Goal: Task Accomplishment & Management: Use online tool/utility

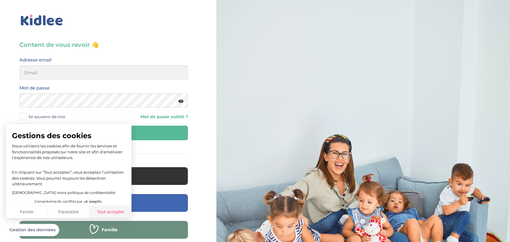
click at [122, 214] on button "Tout accepter" at bounding box center [111, 212] width 42 height 13
checkbox input "true"
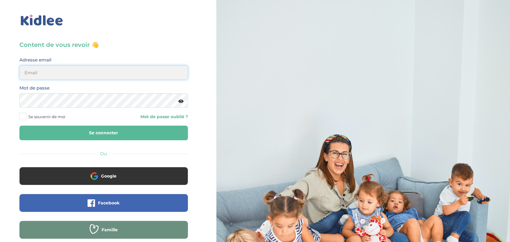
click at [104, 73] on input "email" at bounding box center [103, 72] width 168 height 14
type input "g.kawonda@yahoo.com"
click at [19, 126] on button "Se connecter" at bounding box center [103, 133] width 168 height 15
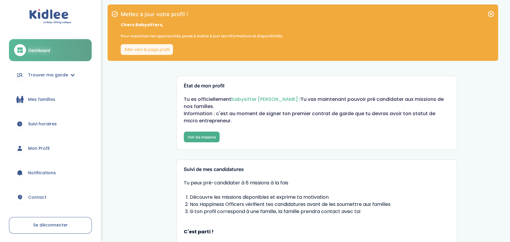
click at [209, 136] on link "Voir les missions" at bounding box center [202, 137] width 36 height 11
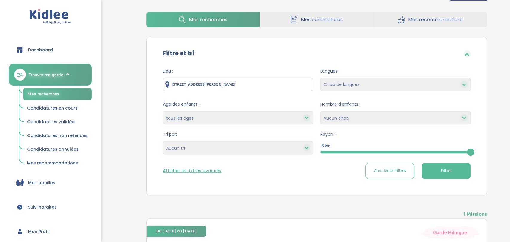
scroll to position [72, 0]
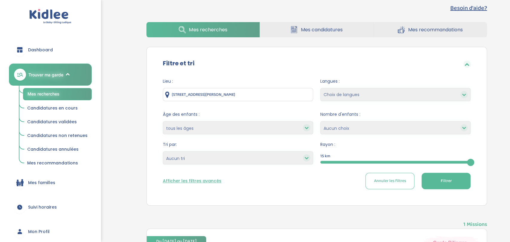
click at [249, 94] on input "4 Rue Jean-Pierre Beltoise, Linas, France" at bounding box center [238, 94] width 150 height 13
type input "4"
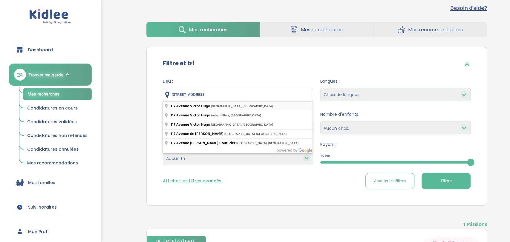
type input "117 Avenue Victor Hugo, Paris, France"
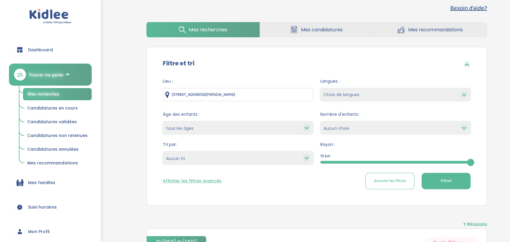
click at [460, 97] on select "Choix de langues Allemand Anglais Espagnol Grec Russe Français Coréen" at bounding box center [395, 94] width 150 height 13
select select "12"
click at [320, 88] on select "Choix de langues Allemand Anglais Espagnol Grec Russe Français Coréen" at bounding box center [395, 94] width 150 height 13
select select
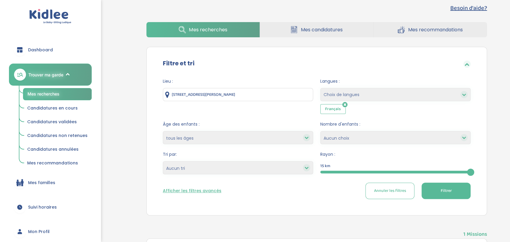
click at [362, 171] on div at bounding box center [395, 172] width 150 height 3
click at [469, 172] on div "5" at bounding box center [395, 172] width 150 height 3
click at [200, 193] on button "Afficher les filtres avancés" at bounding box center [192, 191] width 59 height 6
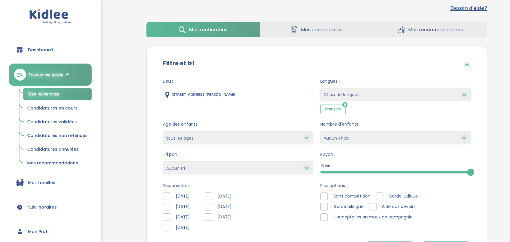
click at [168, 208] on div at bounding box center [166, 206] width 7 height 7
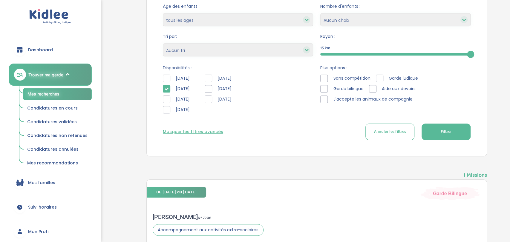
scroll to position [191, 0]
click at [452, 130] on button "Filtrer" at bounding box center [445, 131] width 49 height 16
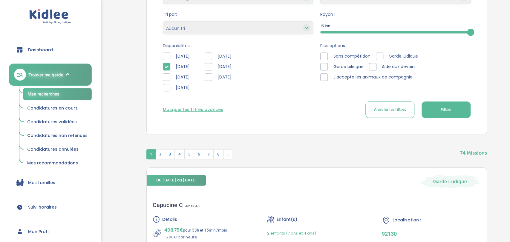
scroll to position [213, 0]
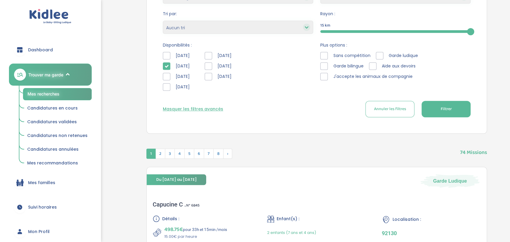
click at [166, 77] on div at bounding box center [166, 76] width 7 height 7
click at [165, 66] on icon at bounding box center [166, 66] width 4 height 4
click at [441, 111] on span "Filtrer" at bounding box center [445, 109] width 11 height 6
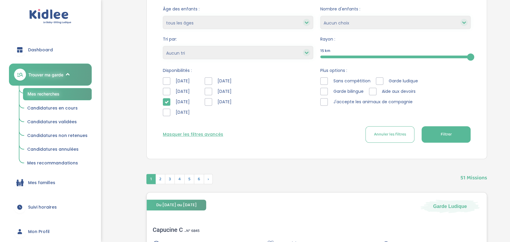
scroll to position [186, 0]
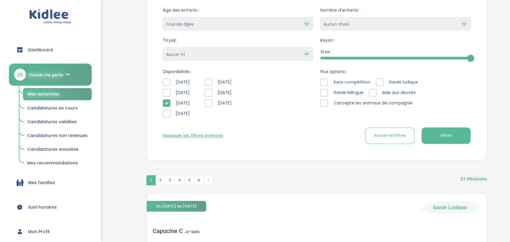
click at [211, 85] on div at bounding box center [208, 82] width 7 height 7
click at [166, 112] on div at bounding box center [166, 113] width 7 height 7
click at [166, 107] on div "Lundi Mardi Mercredi Jeudi" at bounding box center [179, 100] width 33 height 42
click at [166, 101] on icon at bounding box center [166, 103] width 4 height 4
click at [166, 93] on div at bounding box center [166, 92] width 7 height 7
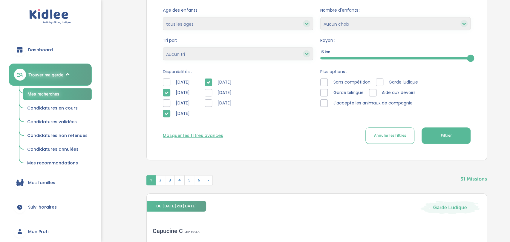
click at [167, 82] on div at bounding box center [166, 82] width 7 height 7
click at [446, 130] on button "Filtrer" at bounding box center [445, 136] width 49 height 16
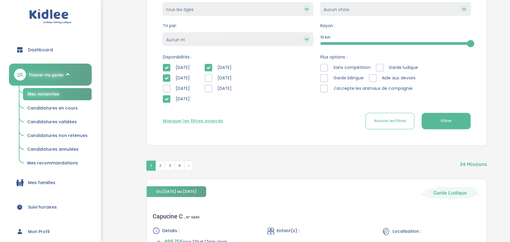
scroll to position [200, 0]
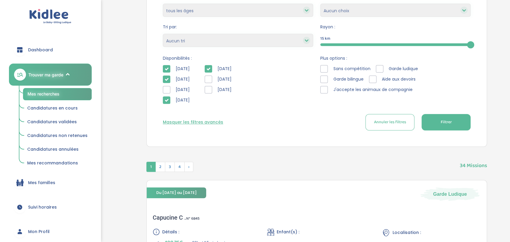
click at [166, 89] on div at bounding box center [166, 89] width 7 height 7
click at [165, 79] on icon at bounding box center [166, 79] width 4 height 4
click at [165, 71] on div at bounding box center [166, 68] width 7 height 7
click at [168, 101] on icon at bounding box center [166, 100] width 4 height 4
click at [210, 69] on icon at bounding box center [208, 69] width 4 height 4
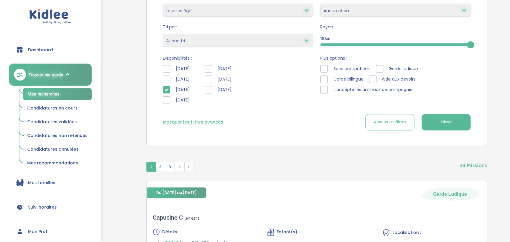
click at [448, 128] on button "Filtrer" at bounding box center [445, 122] width 49 height 16
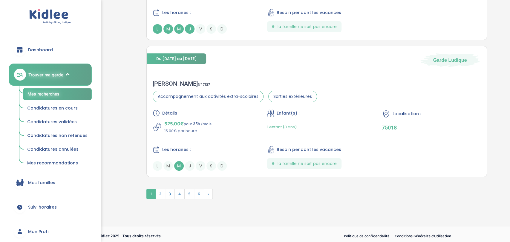
scroll to position [1522, 0]
click at [339, 93] on div "Vincent P . N° 7137 Accompagnement aux activités extra-scolaires Sorties extéri…" at bounding box center [317, 125] width 340 height 103
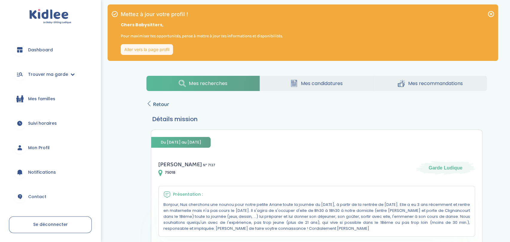
click at [163, 106] on span "Retour" at bounding box center [161, 104] width 16 height 8
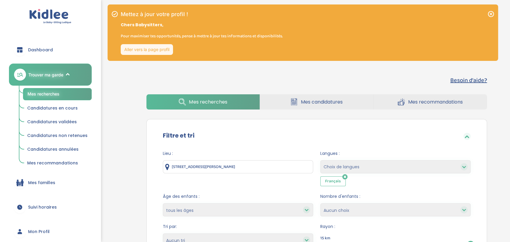
scroll to position [1463, 0]
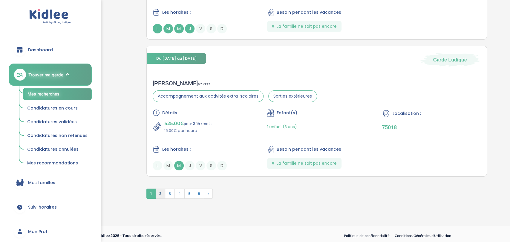
click at [160, 189] on span "2" at bounding box center [160, 194] width 10 height 10
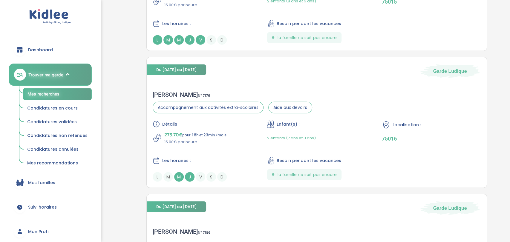
scroll to position [1065, 0]
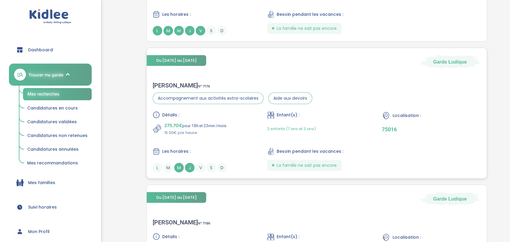
click at [312, 138] on div "Détails : 275.70€ pour 18h et 23min /mois 15.00€ par heure Enfant(s) : 2 enfant…" at bounding box center [317, 141] width 328 height 61
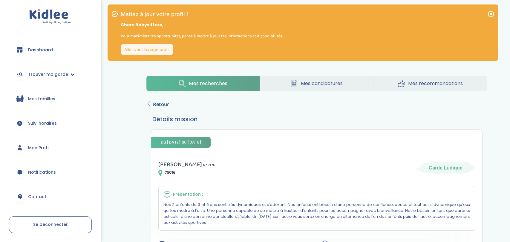
click at [156, 104] on span "Retour" at bounding box center [161, 104] width 16 height 8
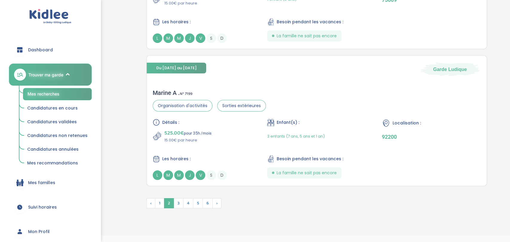
scroll to position [1463, 0]
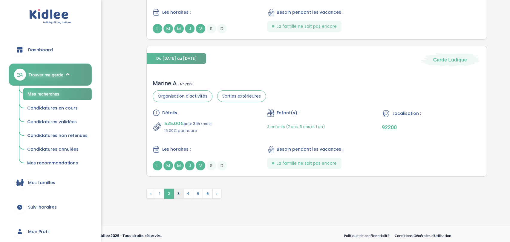
click at [178, 192] on span "3" at bounding box center [179, 194] width 10 height 10
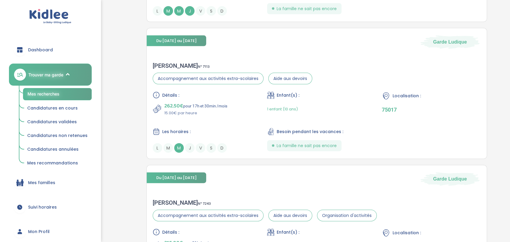
scroll to position [828, 0]
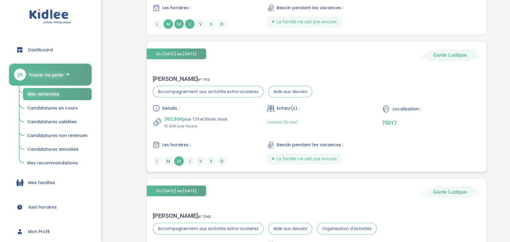
click at [271, 112] on div "Enfant(s) : 1 enfant (10 ans)" at bounding box center [316, 117] width 99 height 24
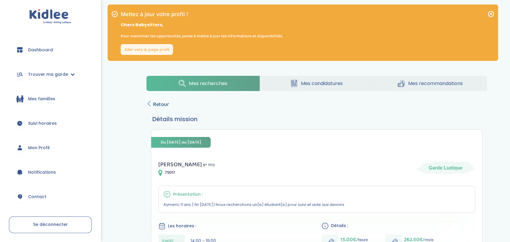
click at [162, 105] on span "Retour" at bounding box center [161, 104] width 16 height 8
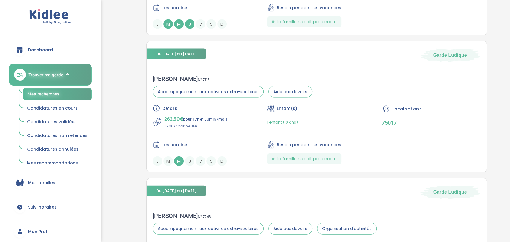
click at [66, 165] on span "Mes recommandations" at bounding box center [52, 163] width 51 height 6
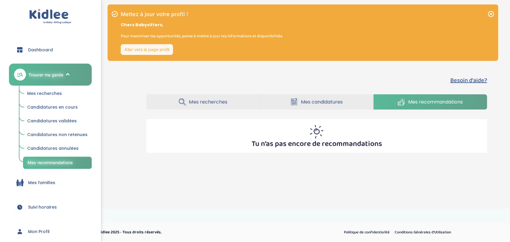
click at [57, 78] on span "Trouver ma garde" at bounding box center [45, 75] width 35 height 6
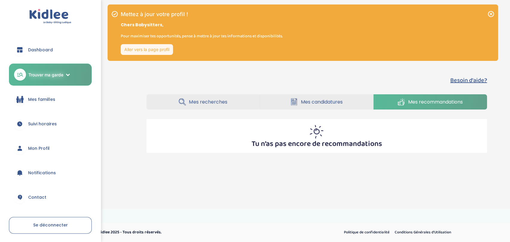
click at [57, 78] on span "Trouver ma garde" at bounding box center [45, 75] width 35 height 6
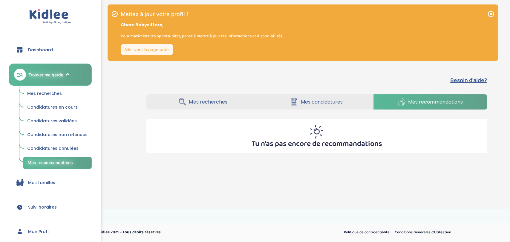
click at [47, 92] on span "Mes recherches" at bounding box center [44, 93] width 35 height 6
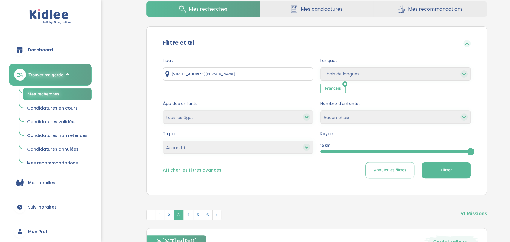
scroll to position [96, 0]
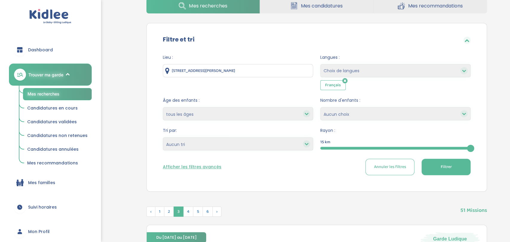
click at [203, 170] on button "Afficher les filtres avancés" at bounding box center [192, 167] width 59 height 6
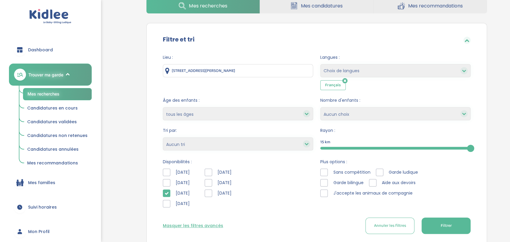
click at [193, 227] on button "Masquer les filtres avancés" at bounding box center [193, 226] width 60 height 6
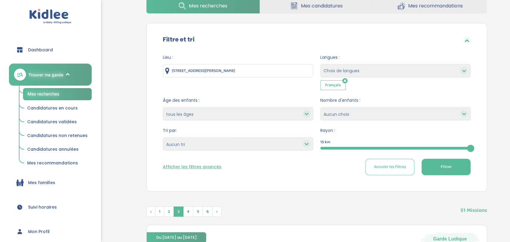
click at [202, 170] on button "Afficher les filtres avancés" at bounding box center [192, 167] width 59 height 6
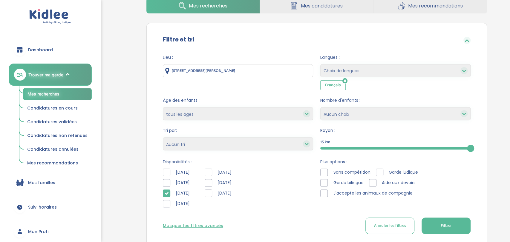
click at [165, 192] on icon at bounding box center [166, 193] width 4 height 4
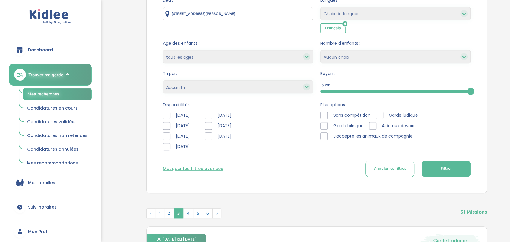
scroll to position [153, 0]
click at [447, 177] on div "Lieu : 117 Avenue Victor Hugo, Paris, France Langues : Choix de langues Alleman…" at bounding box center [317, 89] width 326 height 193
click at [441, 169] on span "Filtrer" at bounding box center [445, 168] width 11 height 6
click at [380, 92] on div at bounding box center [395, 91] width 150 height 3
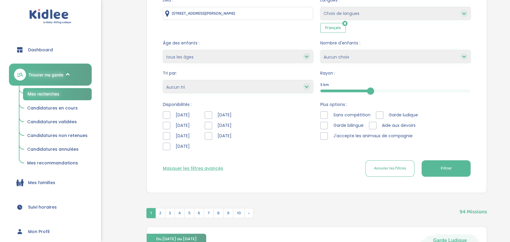
click at [446, 166] on span "Filtrer" at bounding box center [445, 168] width 11 height 6
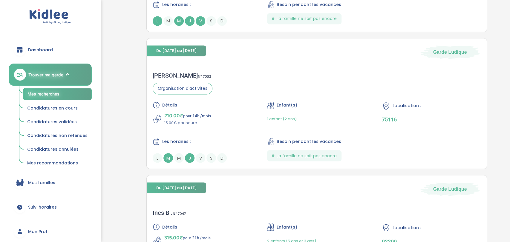
scroll to position [605, 0]
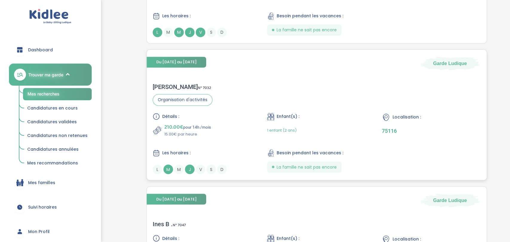
click at [303, 128] on div "1 enfant (2 ans)" at bounding box center [316, 130] width 99 height 14
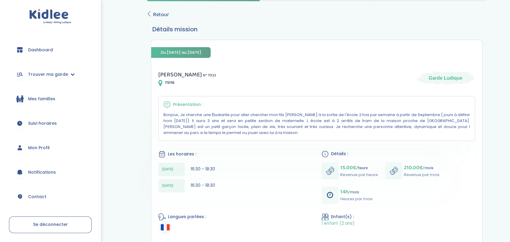
scroll to position [93, 0]
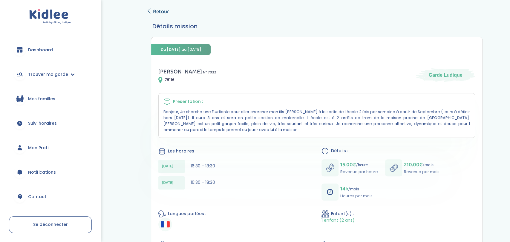
click at [162, 10] on span "Retour" at bounding box center [161, 11] width 16 height 8
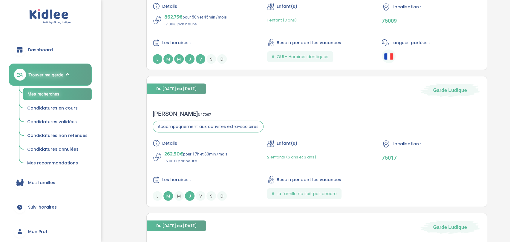
scroll to position [1050, 0]
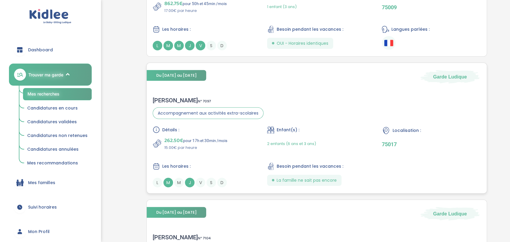
click at [290, 146] on div "2 enfants (6 ans et 3 ans)" at bounding box center [291, 144] width 49 height 14
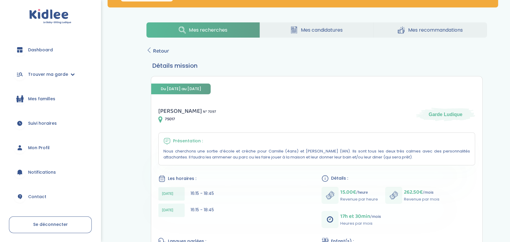
scroll to position [53, 0]
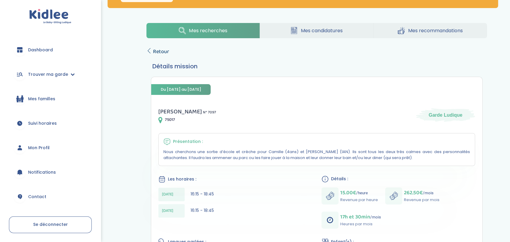
click at [163, 50] on span "Retour" at bounding box center [161, 51] width 16 height 8
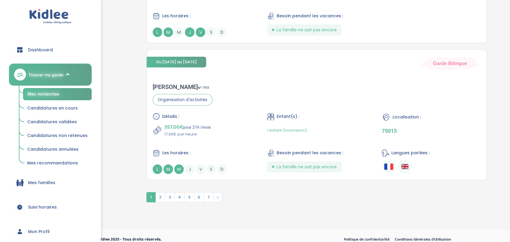
scroll to position [1479, 0]
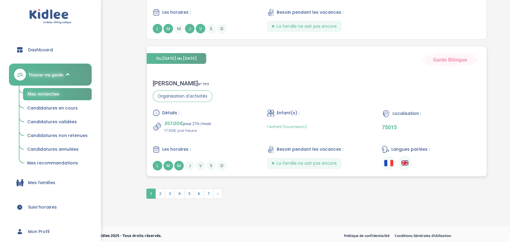
click at [231, 109] on div "Détails :" at bounding box center [202, 112] width 99 height 7
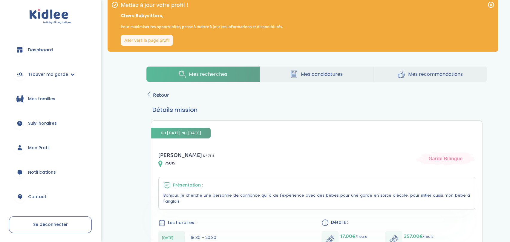
scroll to position [6, 0]
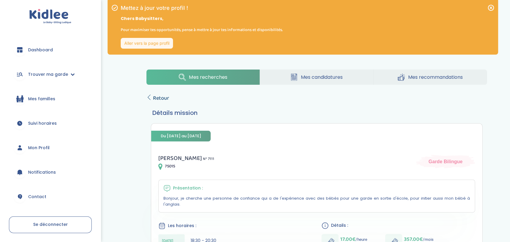
click at [156, 100] on span "Retour" at bounding box center [161, 98] width 16 height 8
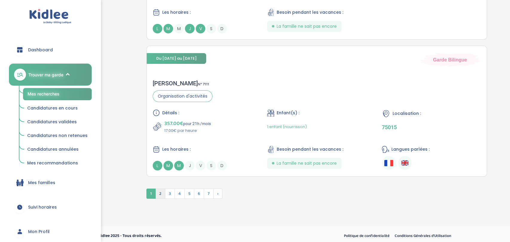
click at [160, 189] on span "2" at bounding box center [160, 194] width 10 height 10
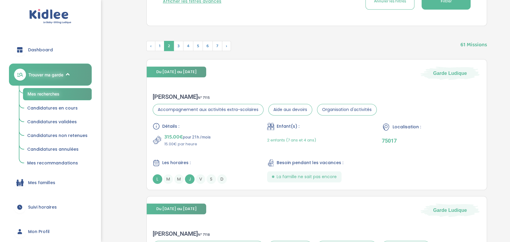
scroll to position [260, 0]
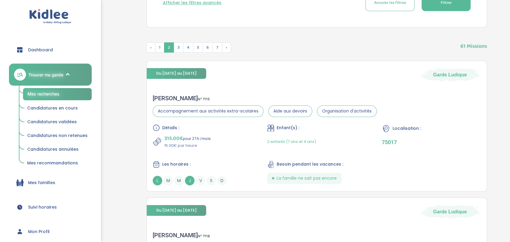
click at [0, 207] on div "Dashboard Trouver ma garde Mes recherches Candidatures en cours Candidatures va…" at bounding box center [50, 121] width 101 height 242
click at [0, 211] on div "Dashboard Trouver ma garde Mes recherches Candidatures en cours Candidatures va…" at bounding box center [50, 121] width 101 height 242
click at [236, 157] on div "Détails : 315.00€ pour 21h /mois 15.00€ par heure Enfant(s) : 2 enfants (7 ans …" at bounding box center [317, 155] width 328 height 61
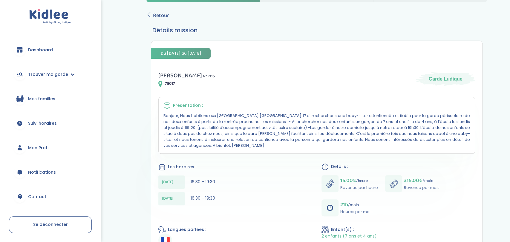
scroll to position [85, 0]
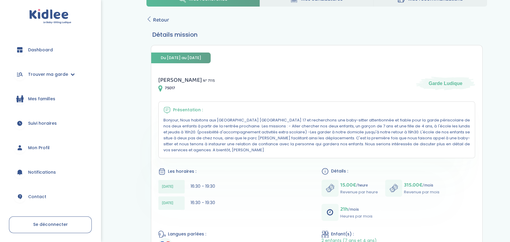
click at [0, 144] on div "Dashboard Trouver ma garde Mes recherches Candidatures en cours Candidatures va…" at bounding box center [50, 121] width 101 height 242
click at [155, 22] on span "Retour" at bounding box center [161, 20] width 16 height 8
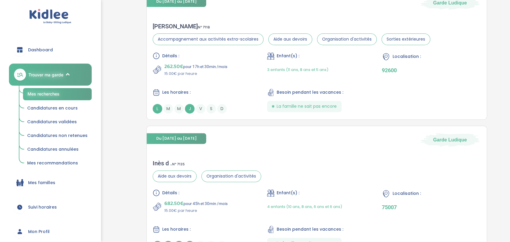
scroll to position [470, 0]
click at [245, 89] on div "Les horaires :" at bounding box center [202, 91] width 99 height 7
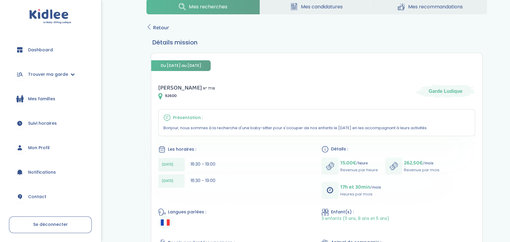
scroll to position [103, 0]
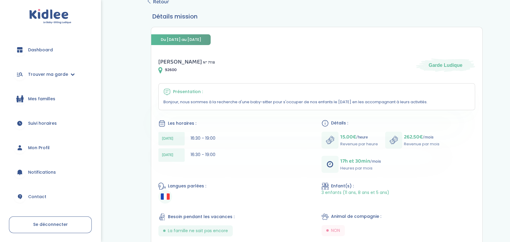
click at [154, 125] on div "[PERSON_NAME] N° 7118 92600 Garde Ludique Présentation : Bonjour, nous sommes à…" at bounding box center [316, 206] width 331 height 312
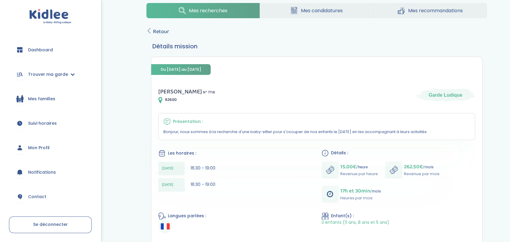
scroll to position [58, 0]
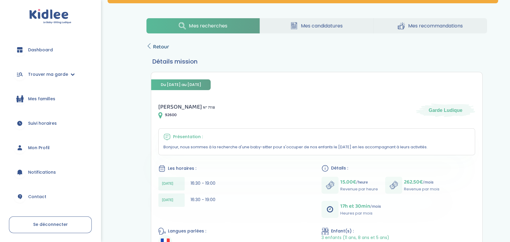
click at [161, 48] on span "Retour" at bounding box center [161, 47] width 16 height 8
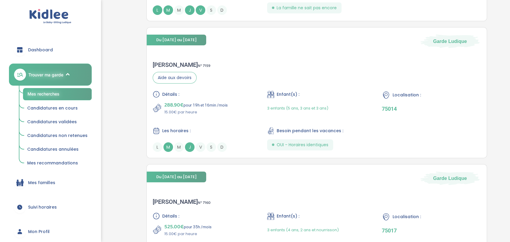
scroll to position [1387, 0]
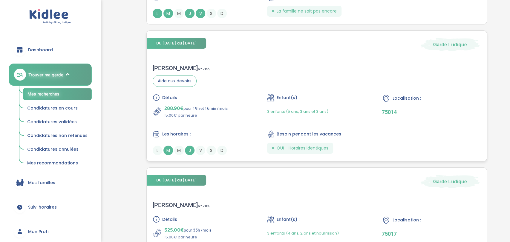
click at [293, 109] on span "3 enfants (5 ans, 3 ans et 3 ans)" at bounding box center [297, 112] width 61 height 6
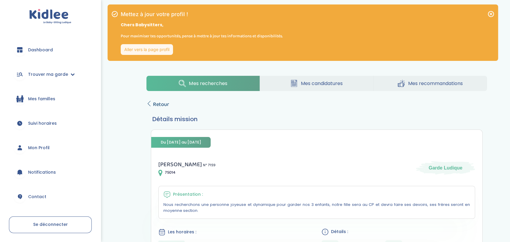
click at [152, 101] on link "Retour" at bounding box center [157, 104] width 23 height 8
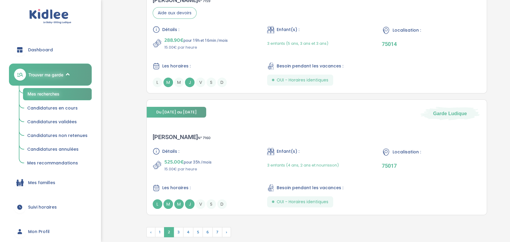
scroll to position [1467, 0]
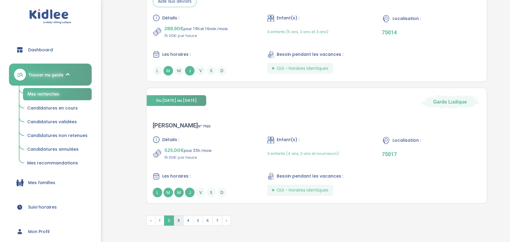
click at [176, 221] on span "3" at bounding box center [179, 221] width 10 height 10
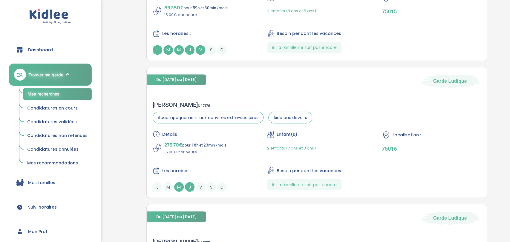
scroll to position [664, 0]
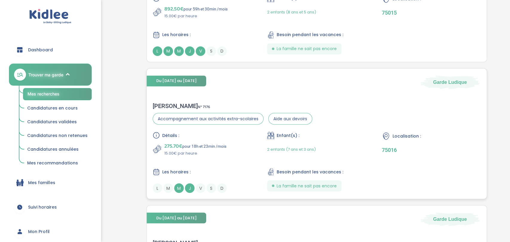
click at [454, 162] on div "Détails : 275.70€ pour 18h et 23min /mois 15.00€ par heure Enfant(s) : 2 enfant…" at bounding box center [317, 162] width 328 height 61
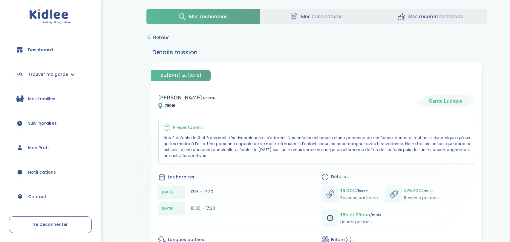
scroll to position [66, 0]
click at [158, 37] on span "Retour" at bounding box center [161, 38] width 16 height 8
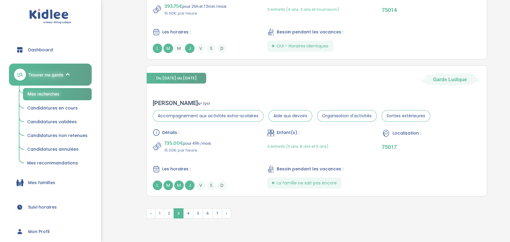
scroll to position [1487, 0]
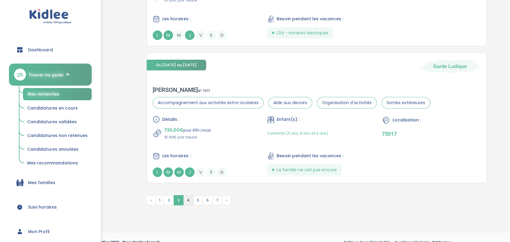
click at [188, 195] on span "4" at bounding box center [188, 200] width 10 height 10
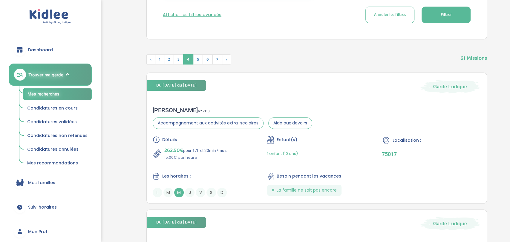
scroll to position [251, 0]
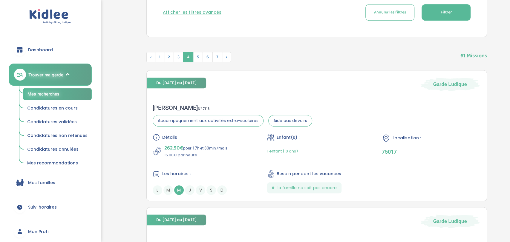
click at [0, 131] on div "Dashboard Trouver ma garde Mes recherches Candidatures en cours Candidatures va…" at bounding box center [50, 121] width 101 height 242
click at [0, 130] on div "Dashboard Trouver ma garde Mes recherches Candidatures en cours Candidatures va…" at bounding box center [50, 121] width 101 height 242
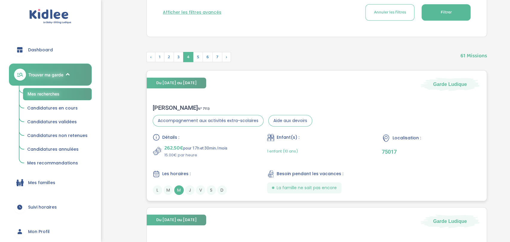
click at [373, 145] on div "Détails : 262.50€ pour 17h et 30min /mois 15.00€ par heure Enfant(s) : 1 enfant…" at bounding box center [317, 164] width 328 height 61
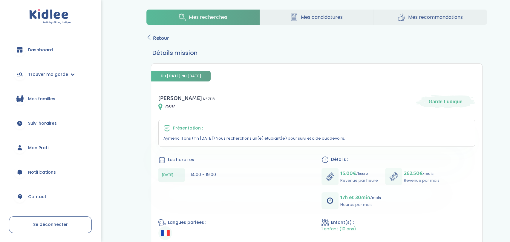
scroll to position [79, 0]
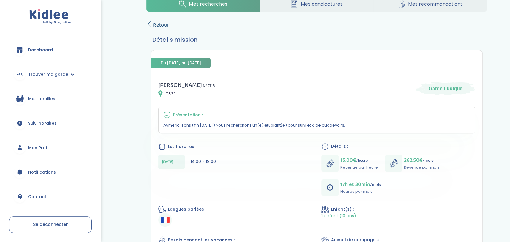
click at [159, 27] on span "Retour" at bounding box center [161, 25] width 16 height 8
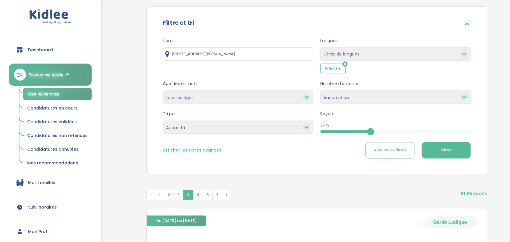
scroll to position [116, 0]
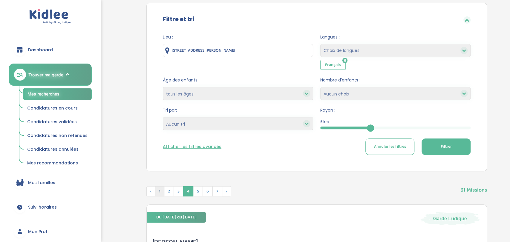
click at [159, 191] on span "1" at bounding box center [159, 191] width 9 height 10
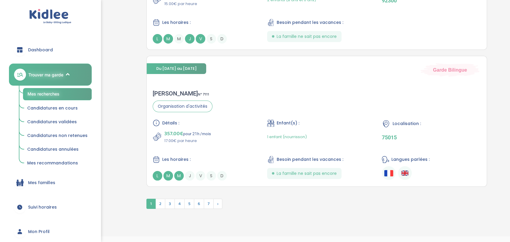
scroll to position [1470, 0]
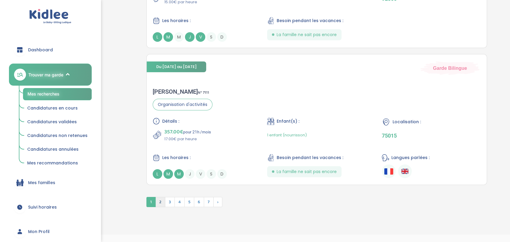
click at [159, 200] on span "2" at bounding box center [160, 202] width 10 height 10
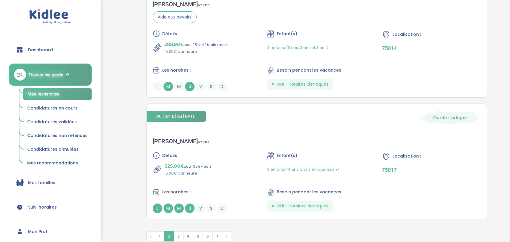
scroll to position [1493, 0]
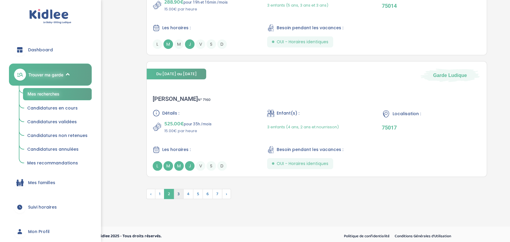
click at [179, 191] on span "3" at bounding box center [179, 194] width 10 height 10
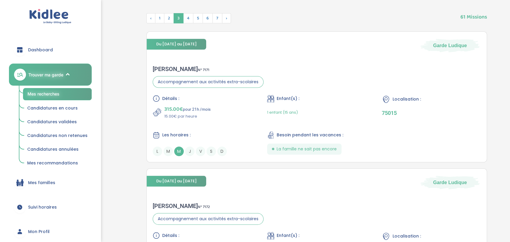
scroll to position [291, 0]
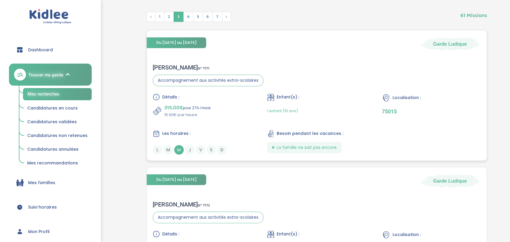
click at [297, 116] on div "1 enfant (15 ans)" at bounding box center [282, 111] width 31 height 14
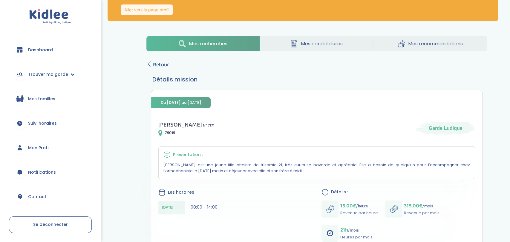
scroll to position [26, 0]
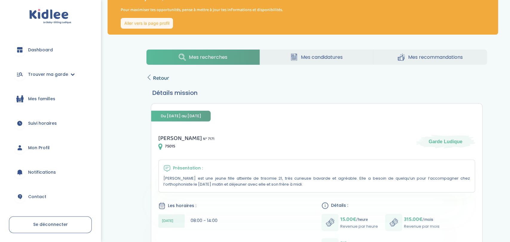
click at [159, 76] on span "Retour" at bounding box center [161, 78] width 16 height 8
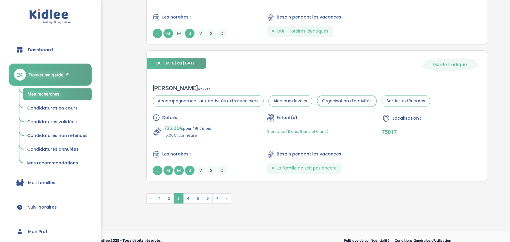
scroll to position [1493, 0]
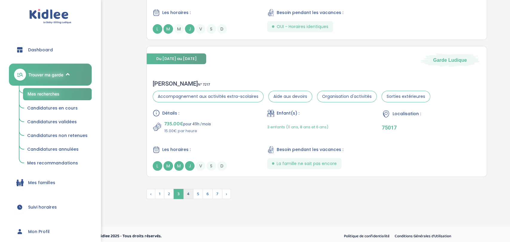
click at [191, 192] on span "4" at bounding box center [188, 194] width 10 height 10
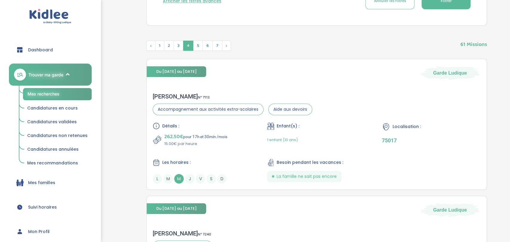
scroll to position [275, 0]
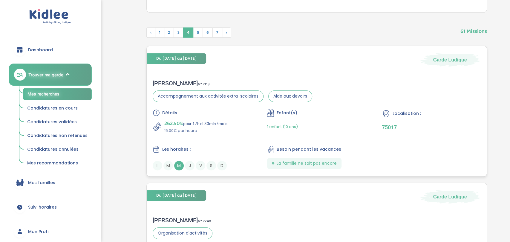
click at [294, 137] on div "Détails : 262.50€ pour 17h et 30min /mois 15.00€ par heure Enfant(s) : 1 enfant…" at bounding box center [317, 139] width 328 height 61
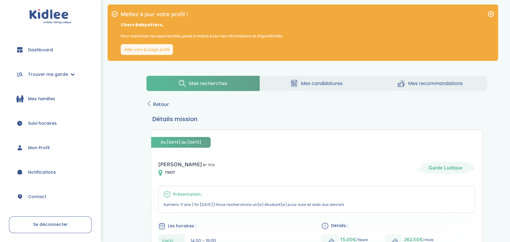
scroll to position [13, 0]
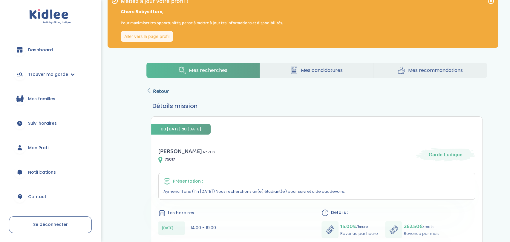
click at [154, 89] on span "Retour" at bounding box center [161, 91] width 16 height 8
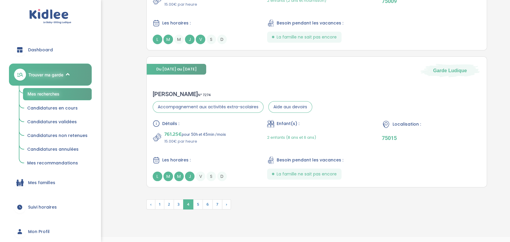
scroll to position [1470, 0]
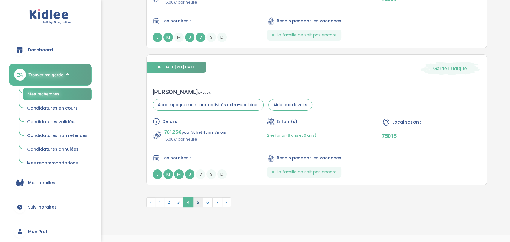
click at [196, 200] on span "5" at bounding box center [198, 202] width 10 height 10
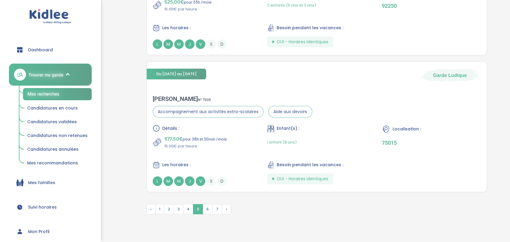
scroll to position [1452, 0]
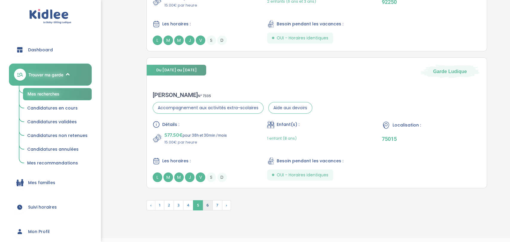
click at [205, 204] on span "6" at bounding box center [207, 205] width 10 height 10
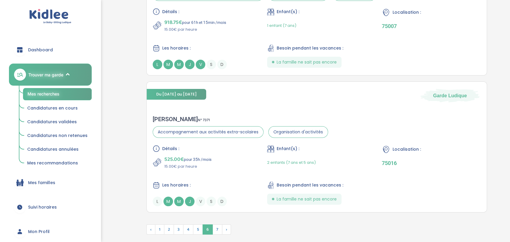
scroll to position [1493, 0]
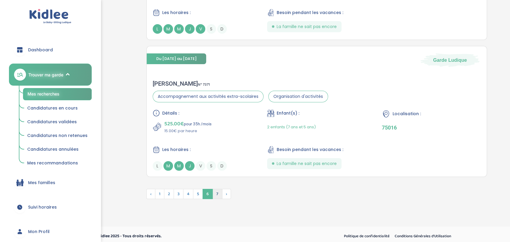
click at [216, 193] on span "7" at bounding box center [217, 194] width 10 height 10
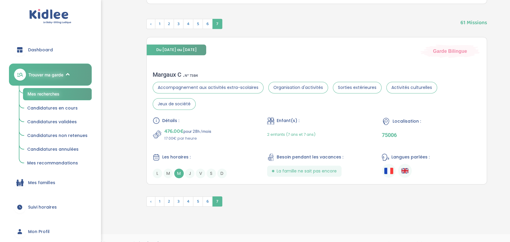
scroll to position [295, 0]
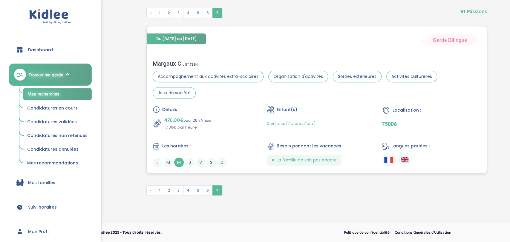
click at [330, 132] on div "Détails : 476.00€ pour 28h /mois 17.00€ par heure Enfant(s) : 2 enfants (7 ans …" at bounding box center [317, 136] width 328 height 61
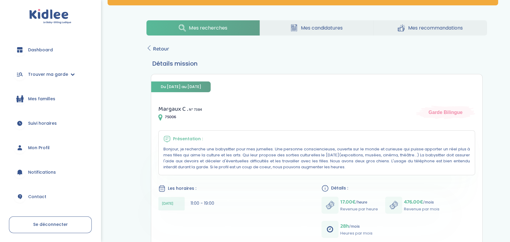
scroll to position [53, 0]
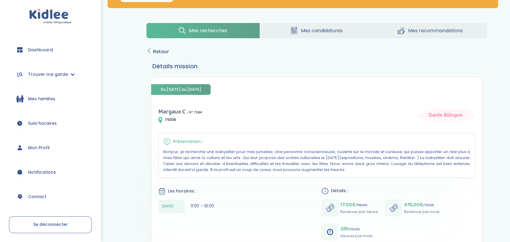
click at [161, 53] on span "Retour" at bounding box center [161, 51] width 16 height 8
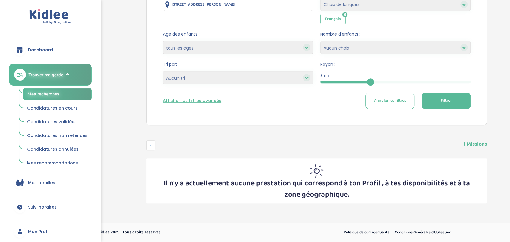
scroll to position [149, 0]
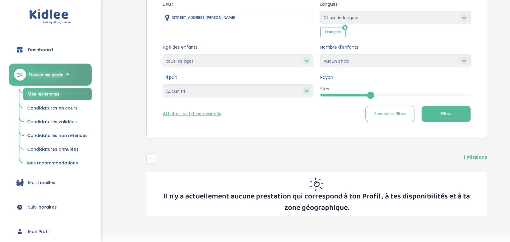
click at [202, 116] on button "Afficher les filtres avancés" at bounding box center [192, 114] width 59 height 6
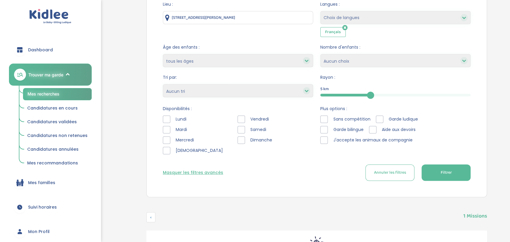
click at [165, 119] on div at bounding box center [166, 119] width 7 height 7
click at [237, 120] on div at bounding box center [240, 119] width 7 height 7
click at [446, 170] on span "Filtrer" at bounding box center [445, 173] width 11 height 6
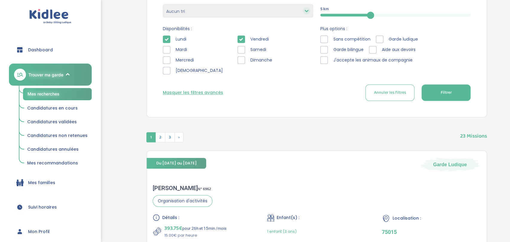
scroll to position [229, 0]
click at [168, 38] on div at bounding box center [166, 39] width 7 height 7
click at [237, 40] on div at bounding box center [240, 39] width 7 height 7
click at [458, 95] on button "Filtrer" at bounding box center [445, 93] width 49 height 16
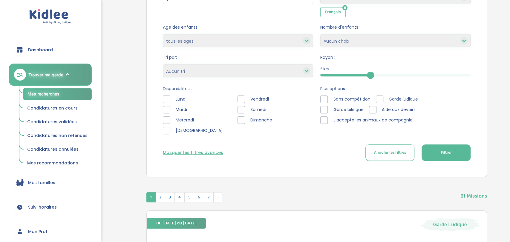
scroll to position [171, 0]
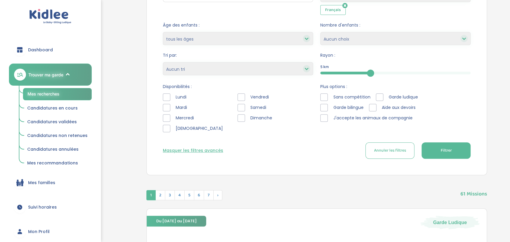
click at [306, 73] on select "Heures par semaine (croissant) Heures par semaine (décroissant) Date de démarra…" at bounding box center [238, 68] width 150 height 13
select select "salary_asc"
click at [163, 62] on select "Heures par semaine (croissant) Heures par semaine (décroissant) Date de démarra…" at bounding box center [238, 68] width 150 height 13
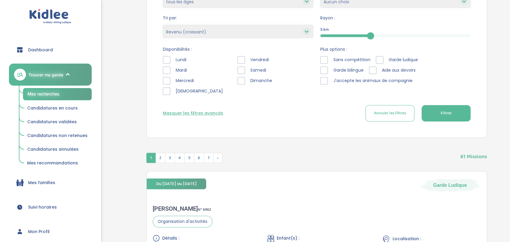
scroll to position [208, 0]
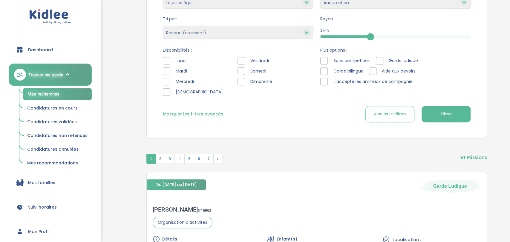
click at [466, 115] on button "Filtrer" at bounding box center [445, 114] width 49 height 16
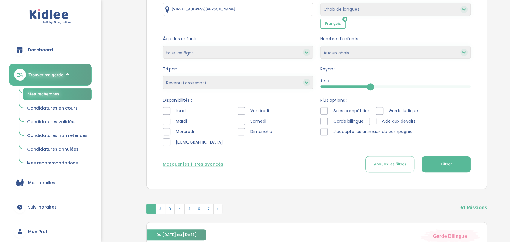
scroll to position [157, 0]
click at [261, 78] on select "Heures par semaine (croissant) Heures par semaine (décroissant) Date de démarra…" at bounding box center [238, 82] width 150 height 13
select select
click at [163, 76] on select "Heures par semaine (croissant) Heures par semaine (décroissant) Date de démarra…" at bounding box center [238, 82] width 150 height 13
click at [437, 172] on button "Filtrer" at bounding box center [445, 164] width 49 height 16
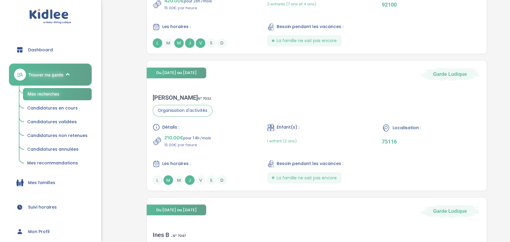
scroll to position [605, 0]
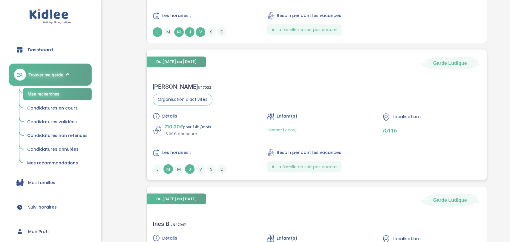
click at [195, 123] on p "210.00€ pour 14h /mois" at bounding box center [187, 127] width 47 height 8
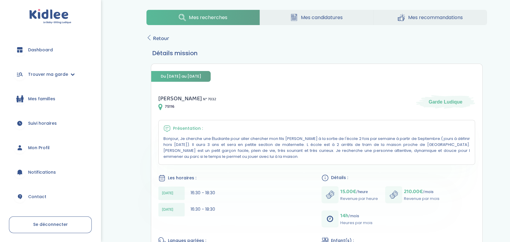
scroll to position [66, 0]
click at [156, 36] on span "Retour" at bounding box center [161, 39] width 16 height 8
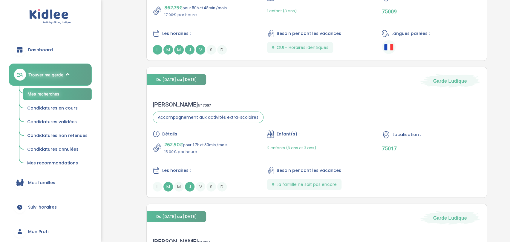
scroll to position [1046, 0]
click at [228, 114] on span "Accompagnement aux activités extra-scolaires" at bounding box center [208, 117] width 111 height 12
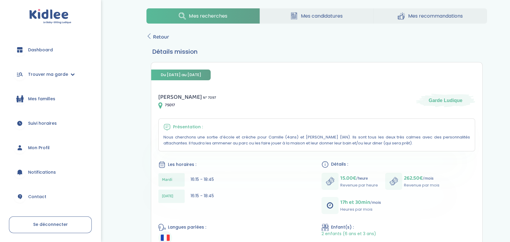
scroll to position [44, 0]
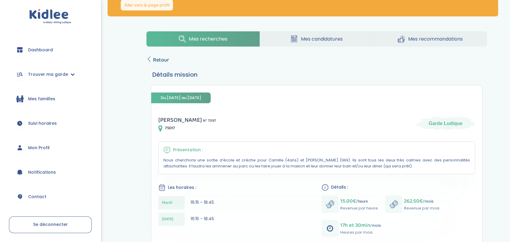
click at [165, 62] on span "Retour" at bounding box center [161, 60] width 16 height 8
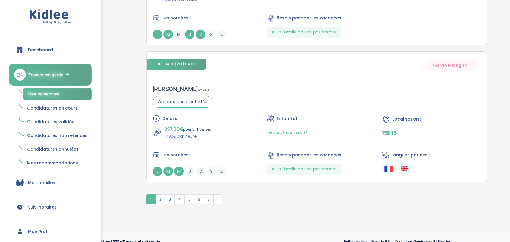
scroll to position [1474, 0]
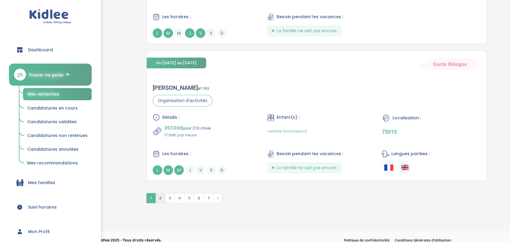
click at [160, 198] on span "2" at bounding box center [160, 198] width 10 height 10
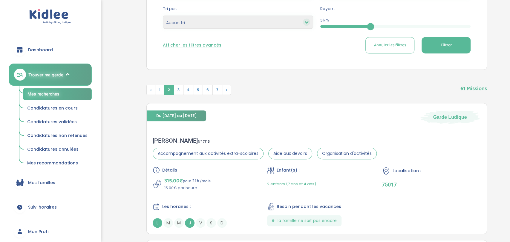
scroll to position [217, 0]
click at [172, 198] on div "Détails : 315.00€ pour 21h /mois 15.00€ par heure Enfant(s) : 2 enfants (7 ans …" at bounding box center [317, 197] width 328 height 61
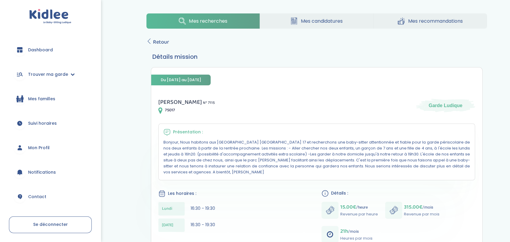
scroll to position [63, 0]
click at [153, 44] on span "Retour" at bounding box center [161, 42] width 16 height 8
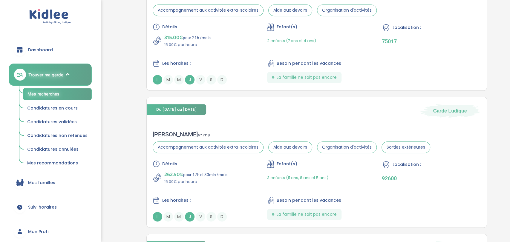
scroll to position [366, 0]
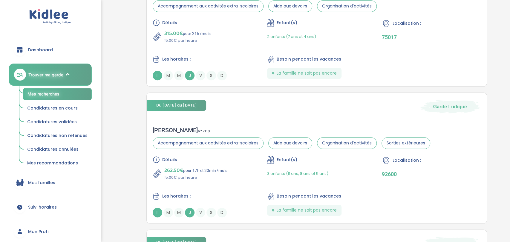
click at [0, 100] on div "Dashboard Trouver ma garde Mes recherches Candidatures en cours Candidatures va…" at bounding box center [50, 121] width 101 height 242
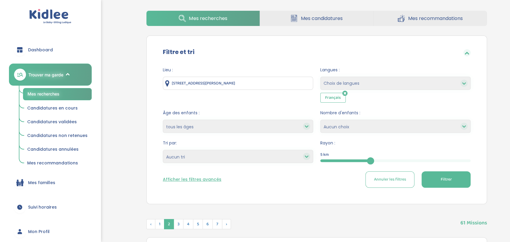
scroll to position [79, 0]
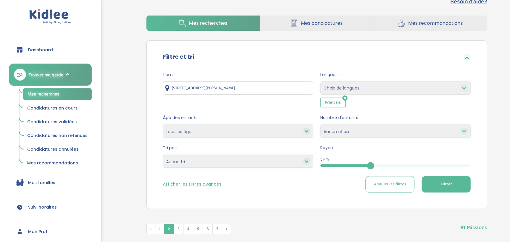
click at [184, 132] on select "moins de 3 ans entre 3 et 6 ans plus de 6 ans tous les âges" at bounding box center [238, 131] width 150 height 13
click at [179, 131] on select "moins de 3 ans entre 3 et 6 ans plus de 6 ans tous les âges" at bounding box center [238, 131] width 150 height 13
click at [169, 185] on button "Afficher les filtres avancés" at bounding box center [192, 184] width 59 height 6
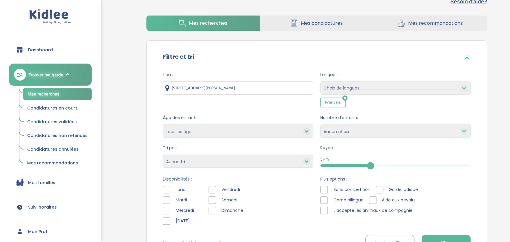
click at [174, 166] on select "Heures par semaine (croissant) Heures par semaine (décroissant) Date de démarra…" at bounding box center [238, 161] width 150 height 13
click at [163, 155] on select "Heures par semaine (croissant) Heures par semaine (décroissant) Date de démarra…" at bounding box center [238, 161] width 150 height 13
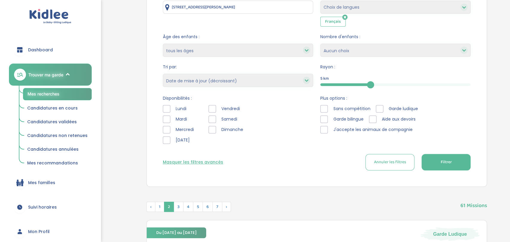
scroll to position [162, 0]
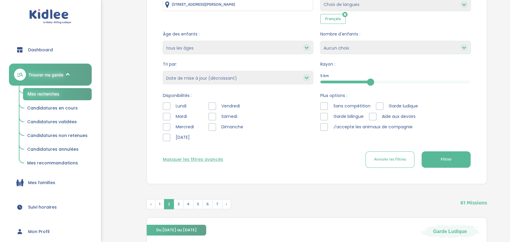
click at [448, 162] on span "Filtrer" at bounding box center [445, 159] width 11 height 6
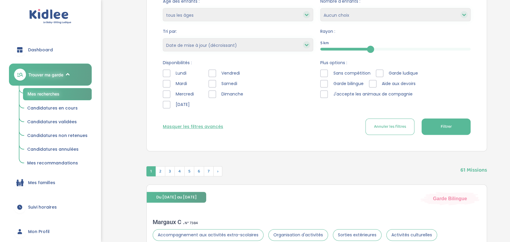
scroll to position [193, 0]
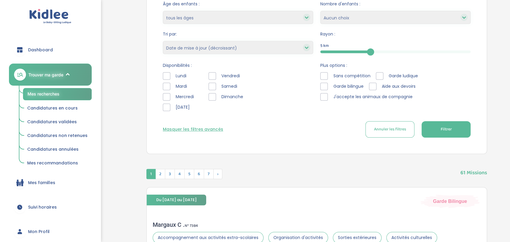
click at [295, 43] on select "Heures par semaine (croissant) Heures par semaine (décroissant) Date de démarra…" at bounding box center [238, 47] width 150 height 13
click at [163, 41] on select "Heures par semaine (croissant) Heures par semaine (décroissant) Date de démarra…" at bounding box center [238, 47] width 150 height 13
click at [0, 113] on div "Dashboard Trouver ma garde Mes recherches Candidatures en cours Candidatures va…" at bounding box center [50, 121] width 101 height 242
click at [0, 112] on div "Dashboard Trouver ma garde Mes recherches Candidatures en cours Candidatures va…" at bounding box center [50, 121] width 101 height 242
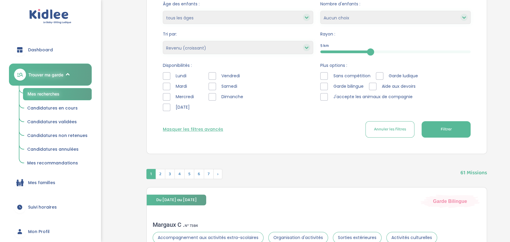
scroll to position [4, 0]
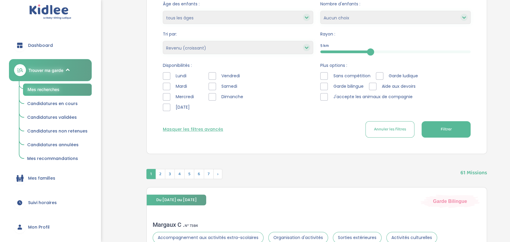
click at [0, 112] on div "Dashboard Trouver ma garde Mes recherches Candidatures en cours Candidatures va…" at bounding box center [50, 121] width 101 height 242
click at [444, 126] on span "Filtrer" at bounding box center [445, 129] width 11 height 6
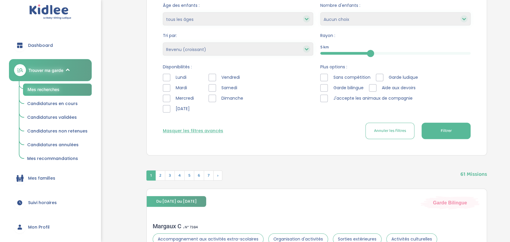
click at [306, 44] on select "Heures par semaine (croissant) Heures par semaine (décroissant) Date de démarra…" at bounding box center [238, 48] width 150 height 13
click at [163, 42] on select "Heures par semaine (croissant) Heures par semaine (décroissant) Date de démarra…" at bounding box center [238, 48] width 150 height 13
click at [440, 136] on button "Filtrer" at bounding box center [445, 131] width 49 height 16
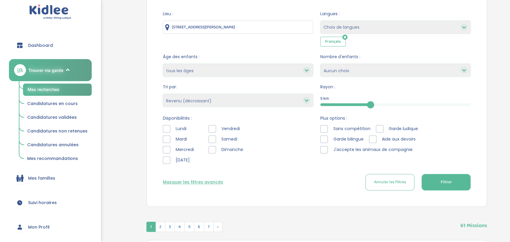
scroll to position [132, 0]
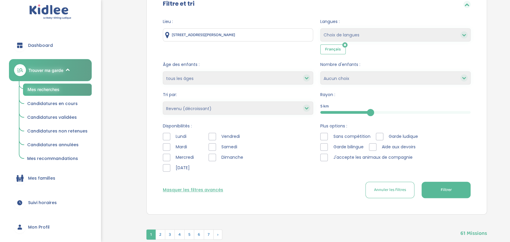
click at [181, 110] on select "Heures par semaine (croissant) Heures par semaine (décroissant) Date de démarra…" at bounding box center [238, 108] width 150 height 13
click at [163, 102] on select "Heures par semaine (croissant) Heures par semaine (décroissant) Date de démarra…" at bounding box center [238, 108] width 150 height 13
click at [455, 186] on button "Filtrer" at bounding box center [445, 190] width 49 height 16
click at [275, 103] on select "Heures par semaine (croissant) Heures par semaine (décroissant) Date de démarra…" at bounding box center [238, 108] width 150 height 13
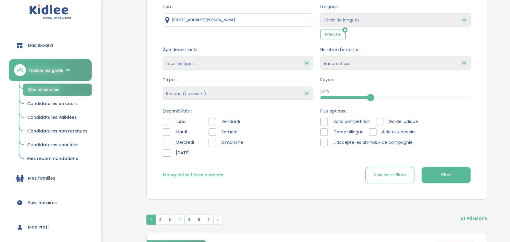
scroll to position [151, 0]
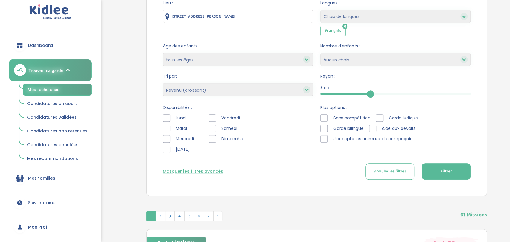
click at [257, 88] on select "Heures par semaine (croissant) Heures par semaine (décroissant) Date de démarra…" at bounding box center [238, 89] width 150 height 13
select select "salary_desc"
click at [163, 83] on select "Heures par semaine (croissant) Heures par semaine (décroissant) Date de démarra…" at bounding box center [238, 89] width 150 height 13
click at [443, 170] on span "Filtrer" at bounding box center [445, 171] width 11 height 6
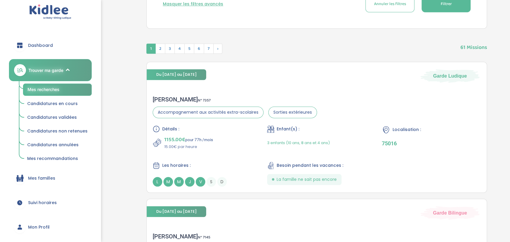
scroll to position [320, 0]
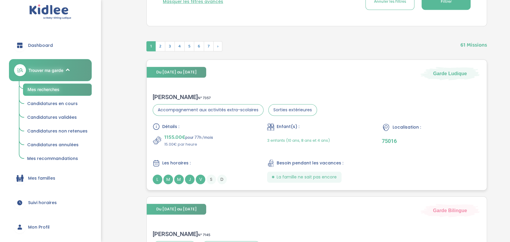
click at [247, 76] on div "Du 01-09-2025 au 31-07-2026 Garde Ludique" at bounding box center [317, 70] width 340 height 21
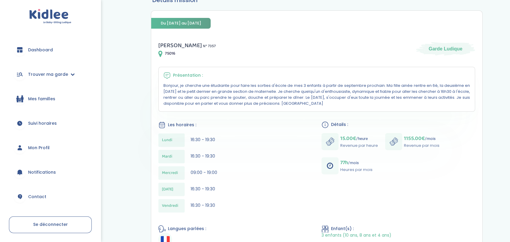
scroll to position [119, 0]
click at [210, 70] on div "Présentation : Bonjour, je cherche une étudiante pour faire les sorties d'école…" at bounding box center [316, 89] width 317 height 45
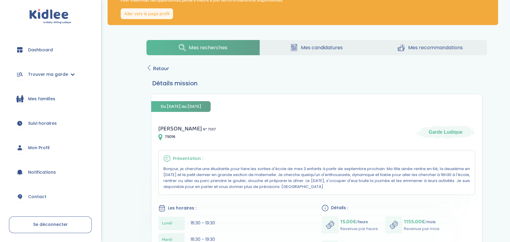
scroll to position [36, 0]
click at [160, 65] on span "Retour" at bounding box center [161, 69] width 16 height 8
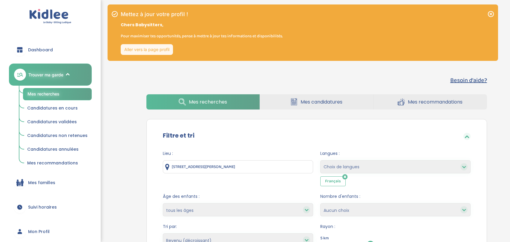
select select "salary_desc"
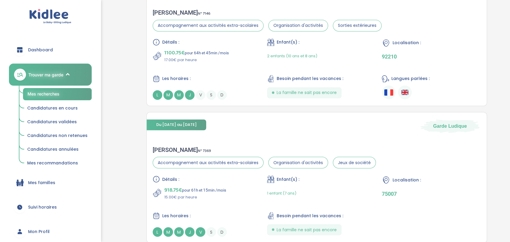
scroll to position [633, 0]
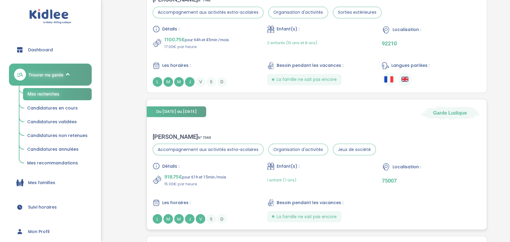
click at [166, 170] on div "Détails : 918.75€ pour 61h et 15min /mois 15.00€ par heure" at bounding box center [202, 174] width 99 height 24
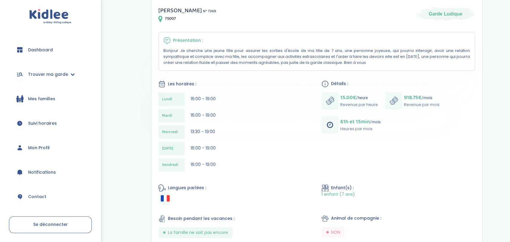
scroll to position [153, 0]
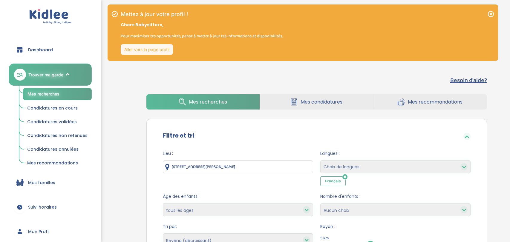
select select "salary_desc"
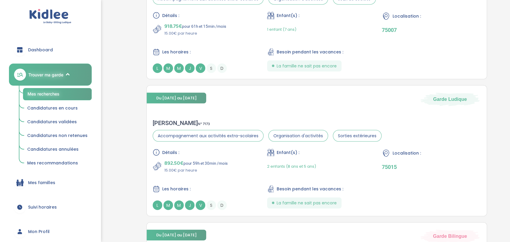
scroll to position [781, 0]
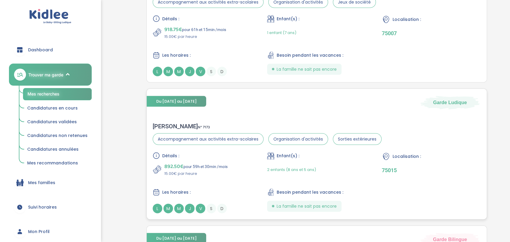
click at [167, 175] on div "Détails : 892.50€ pour 59h et 30min /mois 15.00€ par heure Enfant(s) : 2 enfant…" at bounding box center [317, 182] width 328 height 61
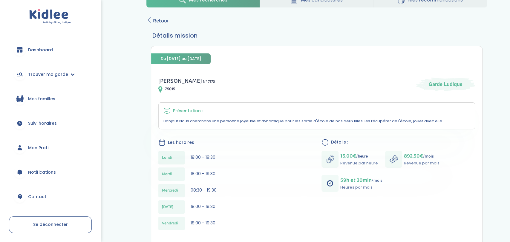
scroll to position [90, 0]
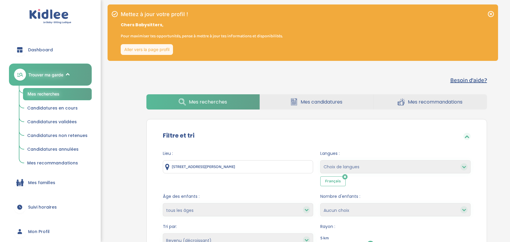
select select "salary_desc"
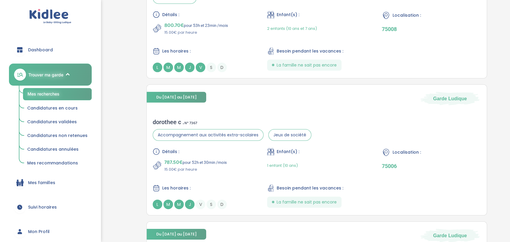
scroll to position [1194, 0]
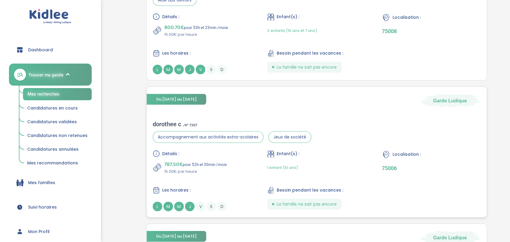
click at [167, 169] on p "15.00€ par heure" at bounding box center [195, 172] width 62 height 6
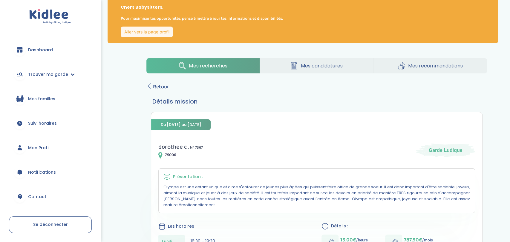
scroll to position [18, 0]
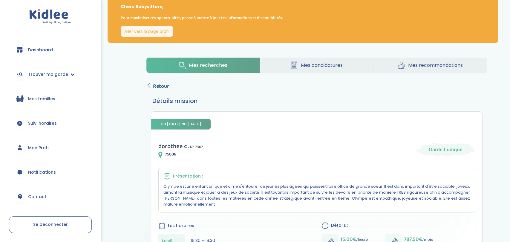
click at [161, 84] on span "Retour" at bounding box center [161, 86] width 16 height 8
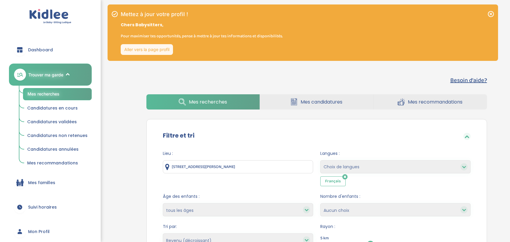
select select "salary_desc"
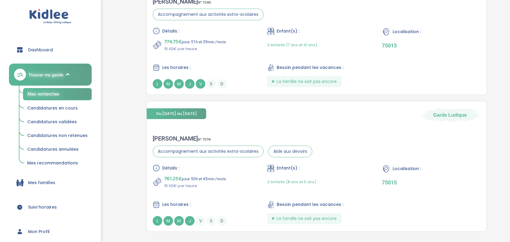
scroll to position [1454, 0]
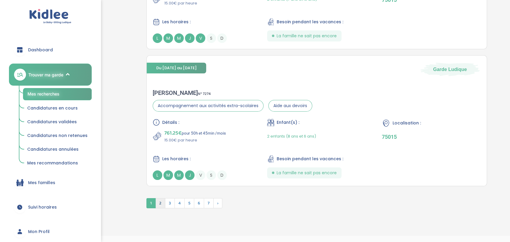
click at [160, 202] on span "2" at bounding box center [160, 203] width 10 height 10
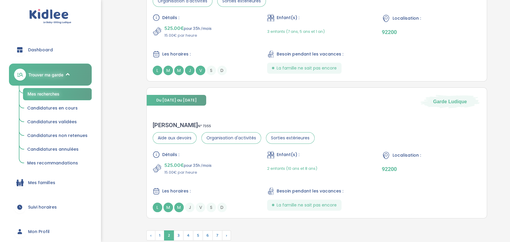
scroll to position [1453, 0]
